Goal: Communication & Community: Answer question/provide support

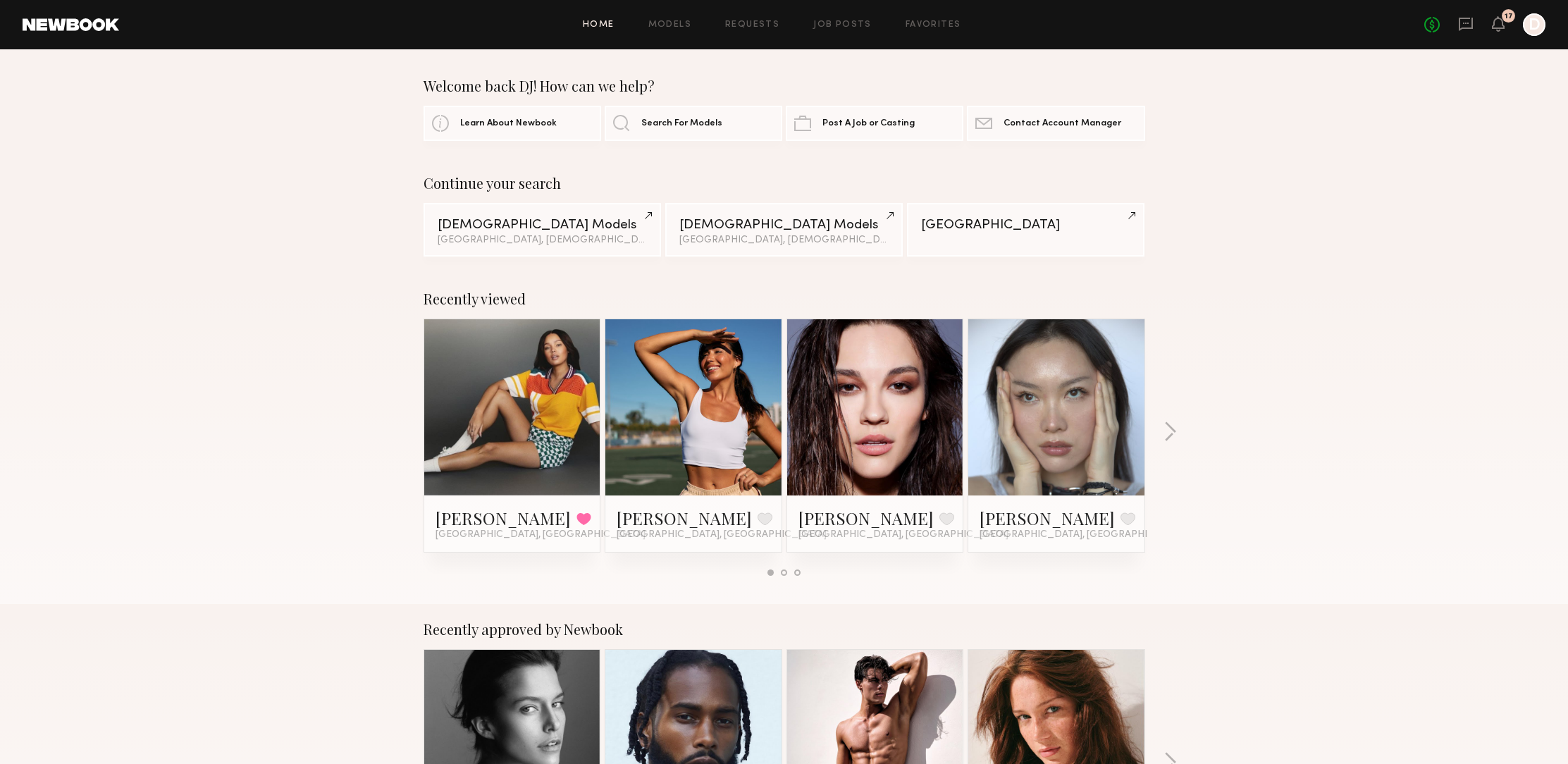
click at [501, 402] on link at bounding box center [512, 407] width 86 height 176
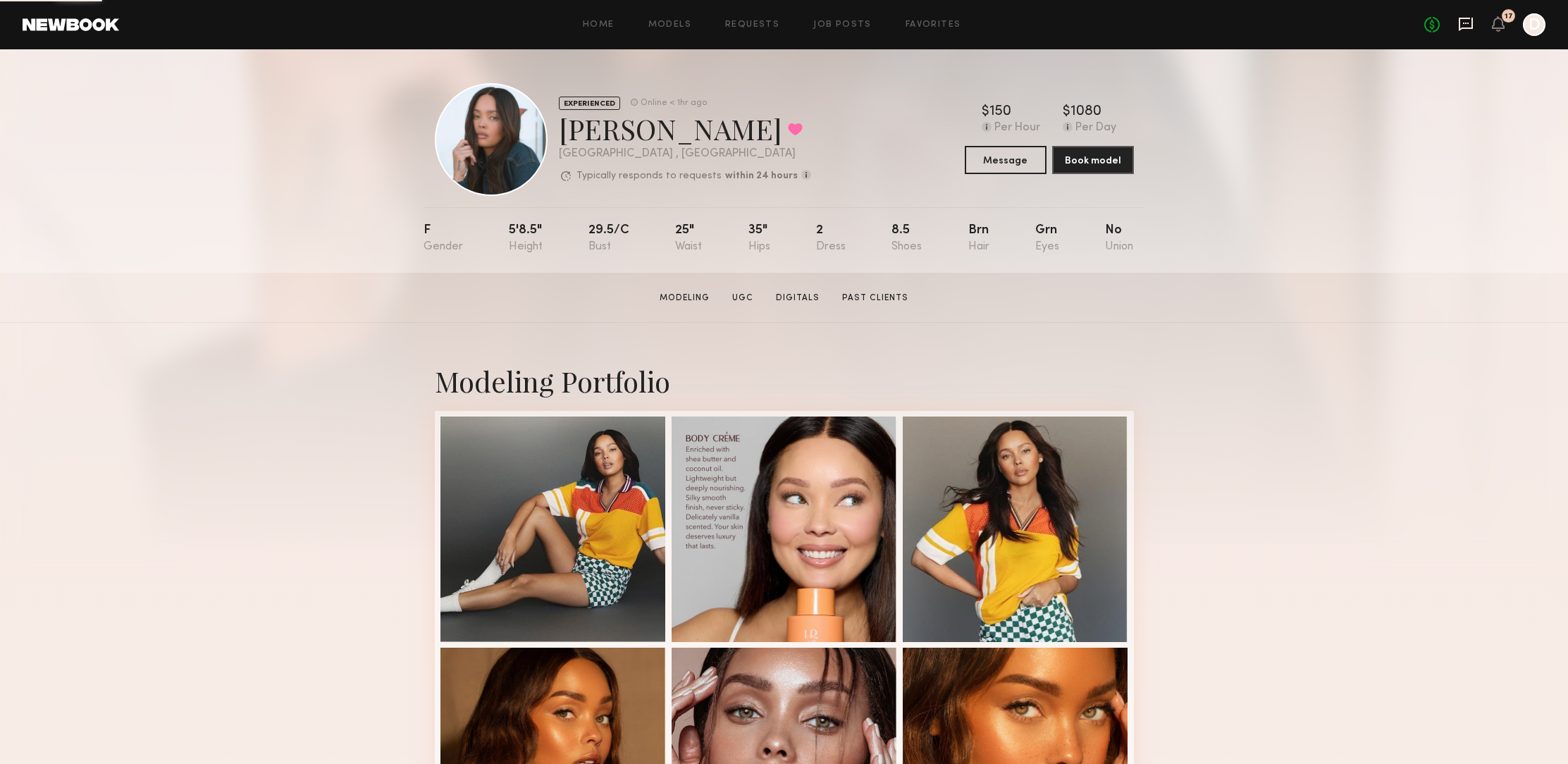
click at [1464, 22] on icon at bounding box center [1465, 24] width 16 height 16
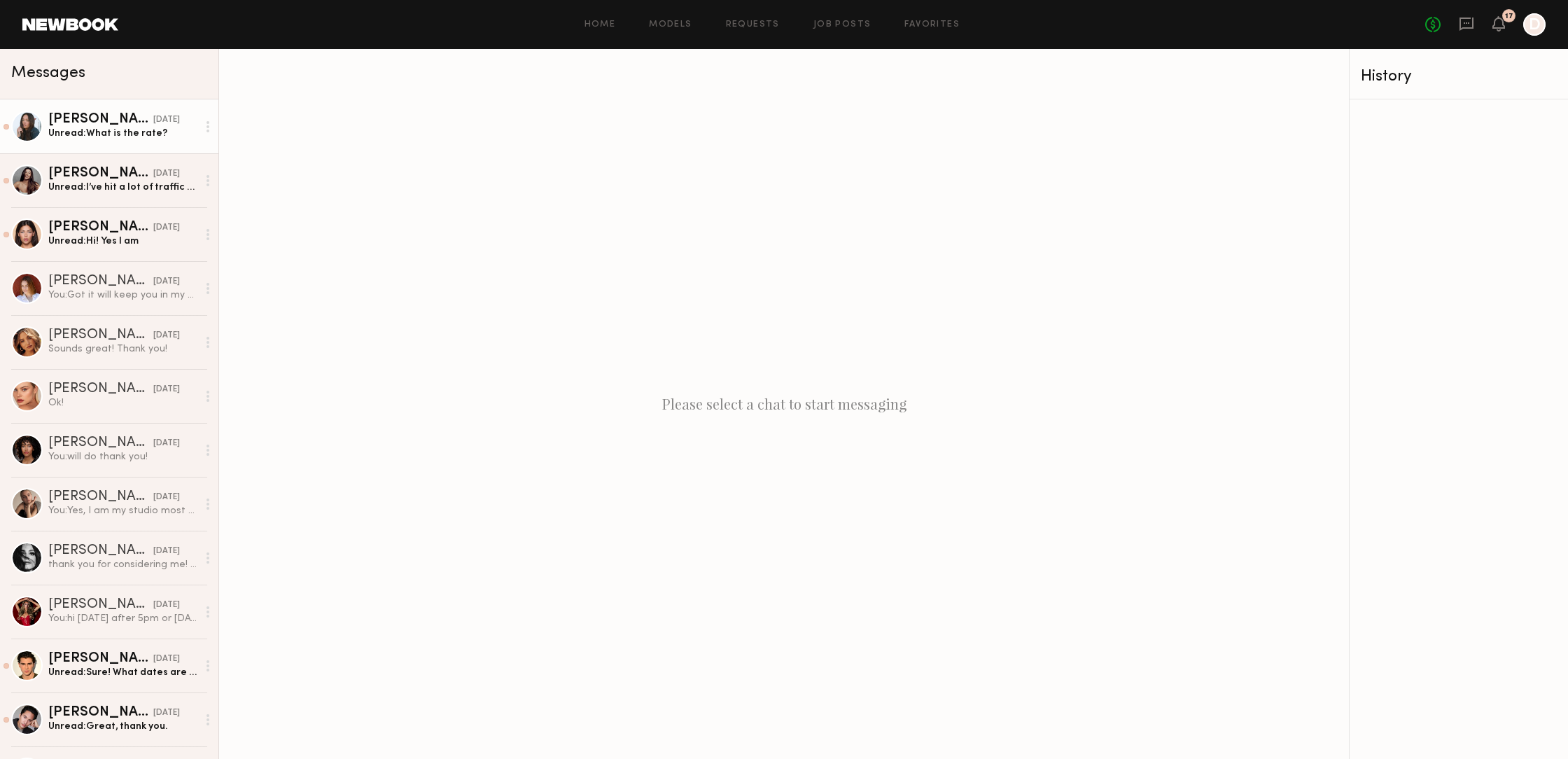
click at [105, 134] on div "Unread: What is the rate?" at bounding box center [123, 133] width 149 height 13
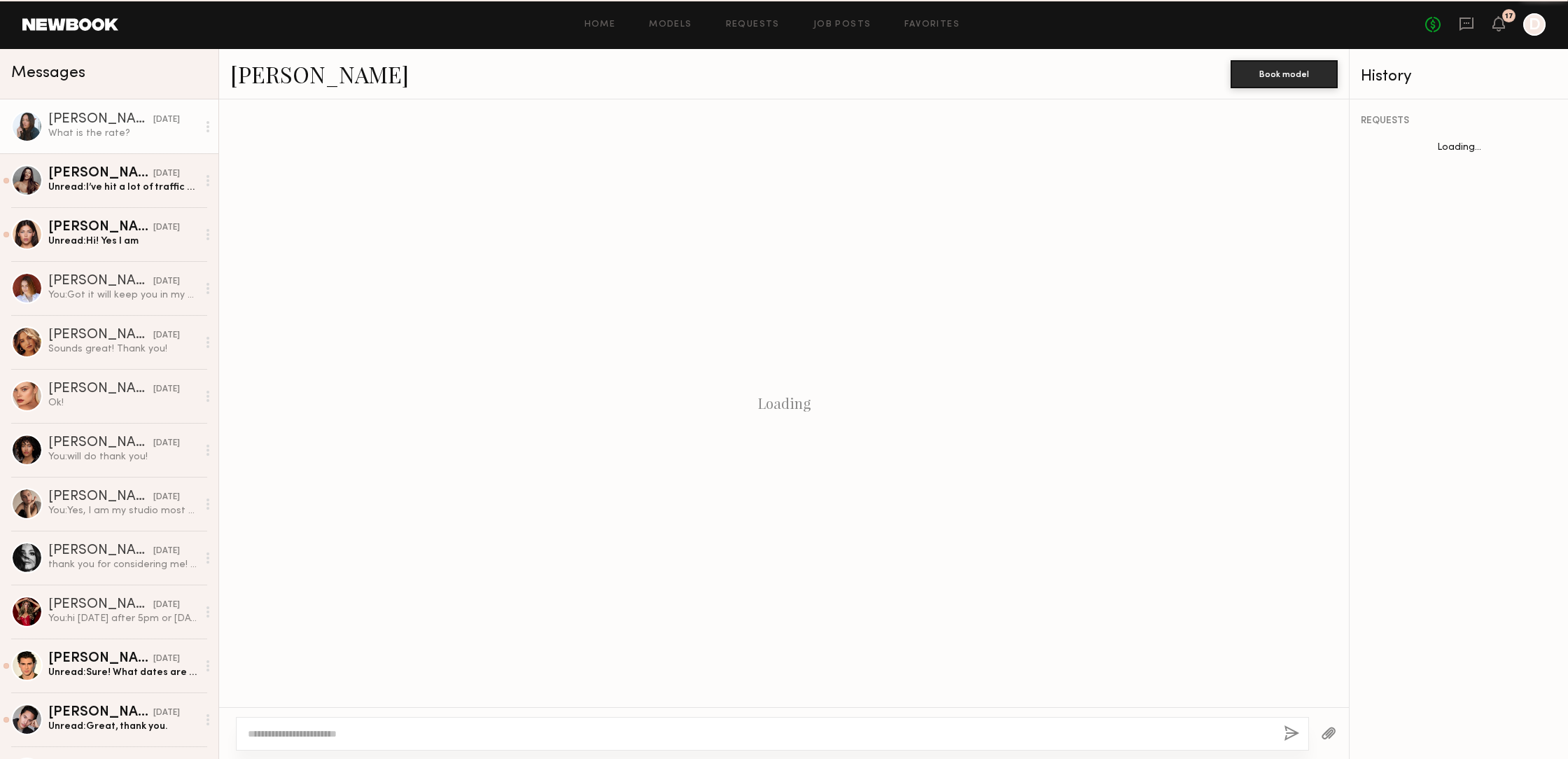
click at [105, 134] on div "What is the rate?" at bounding box center [123, 133] width 149 height 13
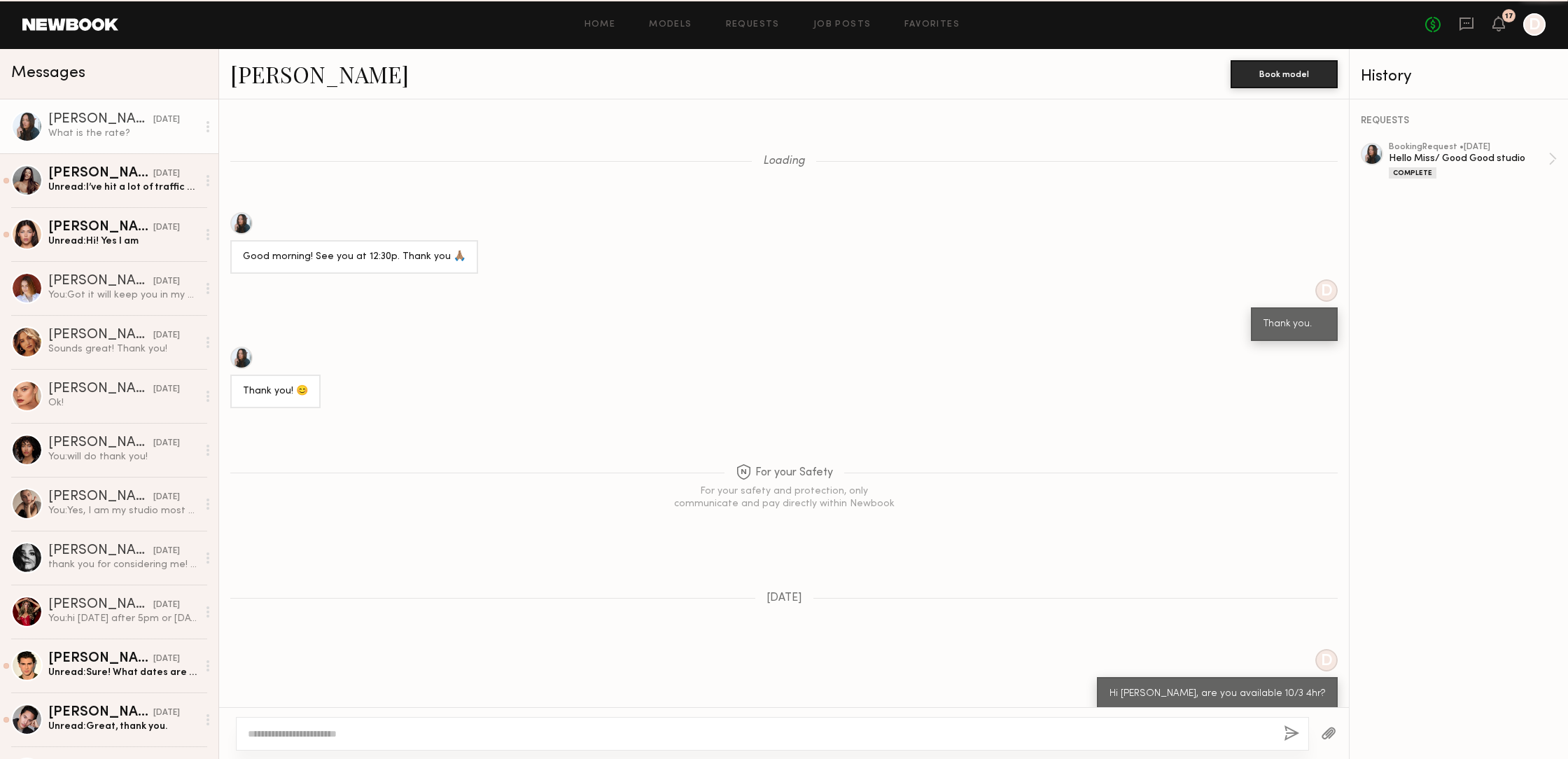
scroll to position [528, 0]
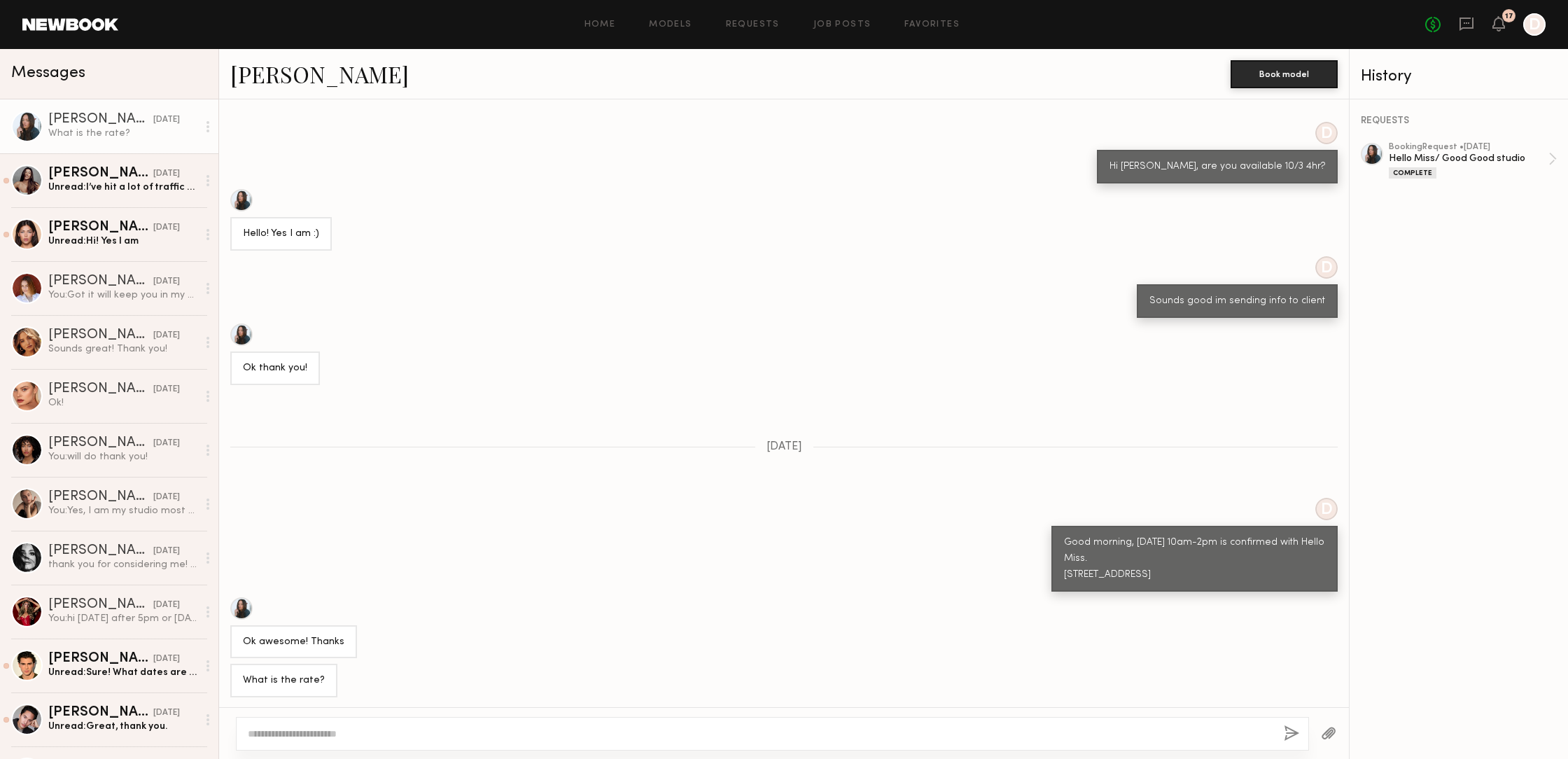
click at [303, 732] on textarea at bounding box center [760, 734] width 1025 height 14
drag, startPoint x: 257, startPoint y: 728, endPoint x: 271, endPoint y: 729, distance: 14.0
click at [257, 728] on textarea at bounding box center [760, 734] width 1025 height 14
drag, startPoint x: 247, startPoint y: 728, endPoint x: 251, endPoint y: 737, distance: 9.8
click at [250, 736] on textarea "**********" at bounding box center [760, 734] width 1025 height 14
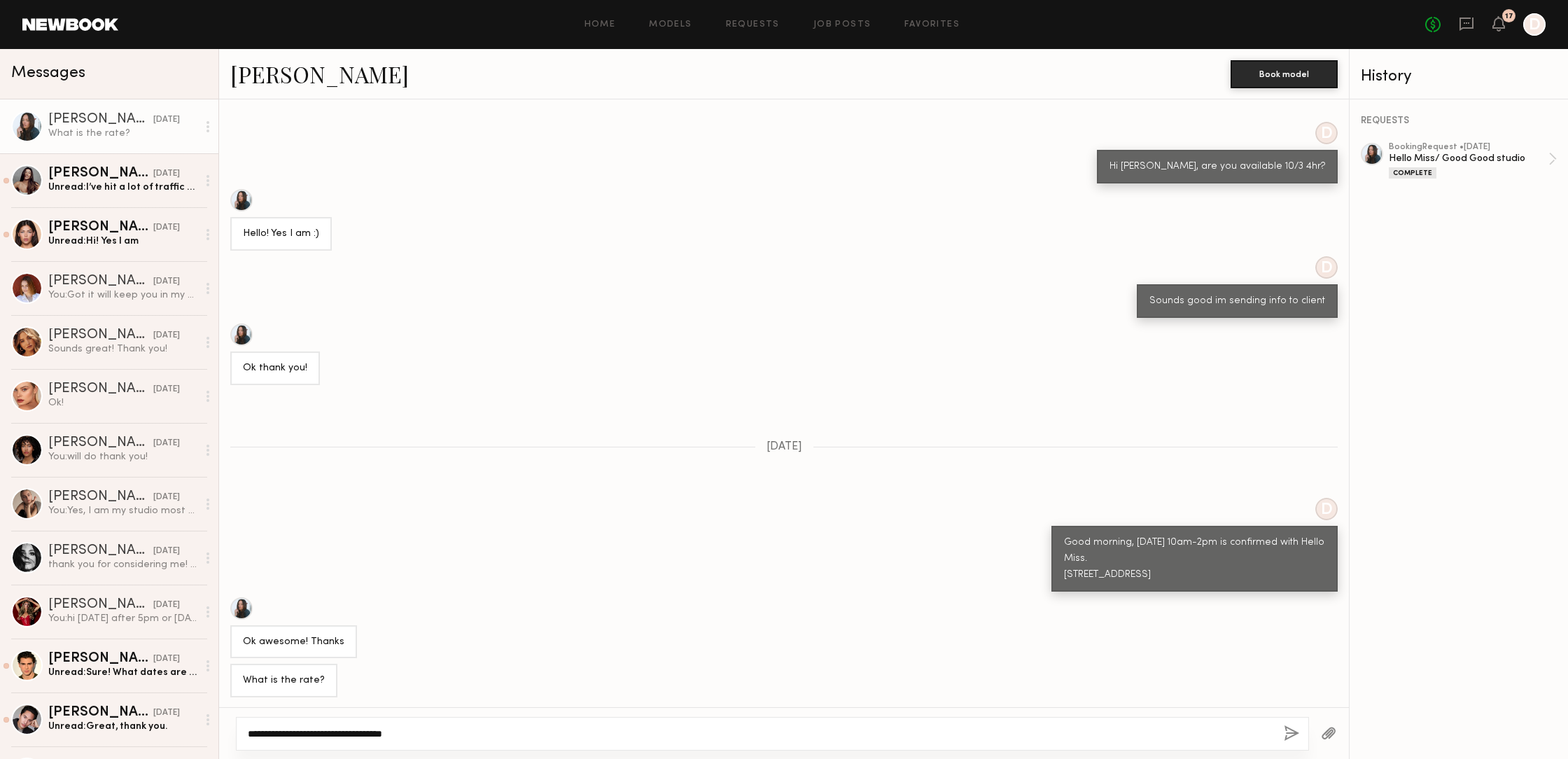
type textarea "**********"
click at [1293, 729] on button "button" at bounding box center [1291, 734] width 16 height 18
